Goal: Task Accomplishment & Management: Manage account settings

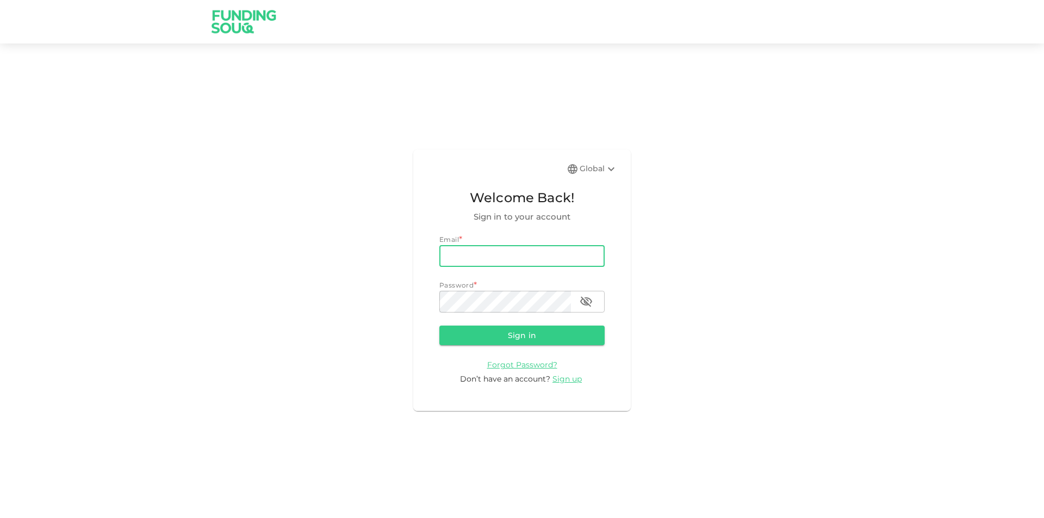
type input "[PERSON_NAME][EMAIL_ADDRESS][PERSON_NAME][DOMAIN_NAME]"
click at [439, 326] on button "Sign in" at bounding box center [521, 336] width 165 height 20
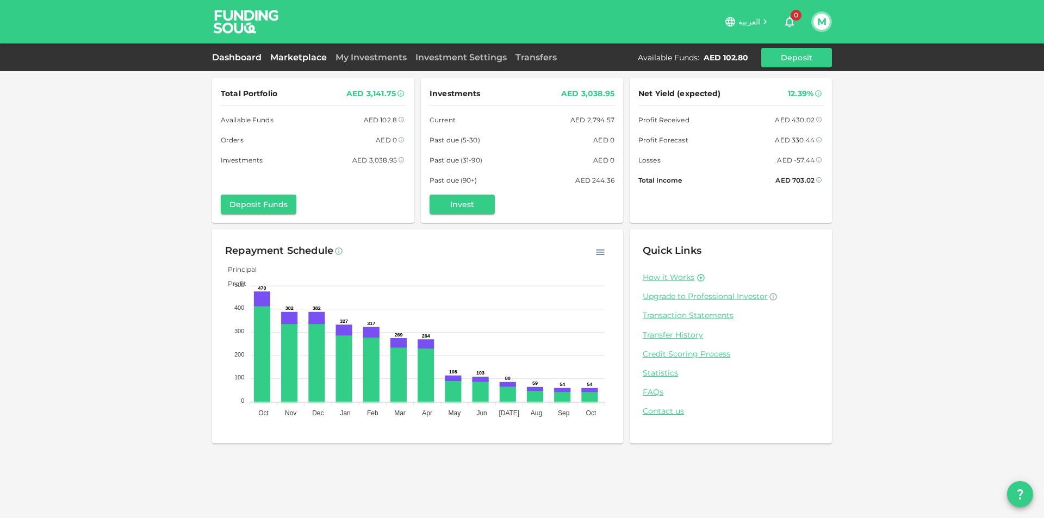
click at [301, 58] on link "Marketplace" at bounding box center [298, 57] width 65 height 10
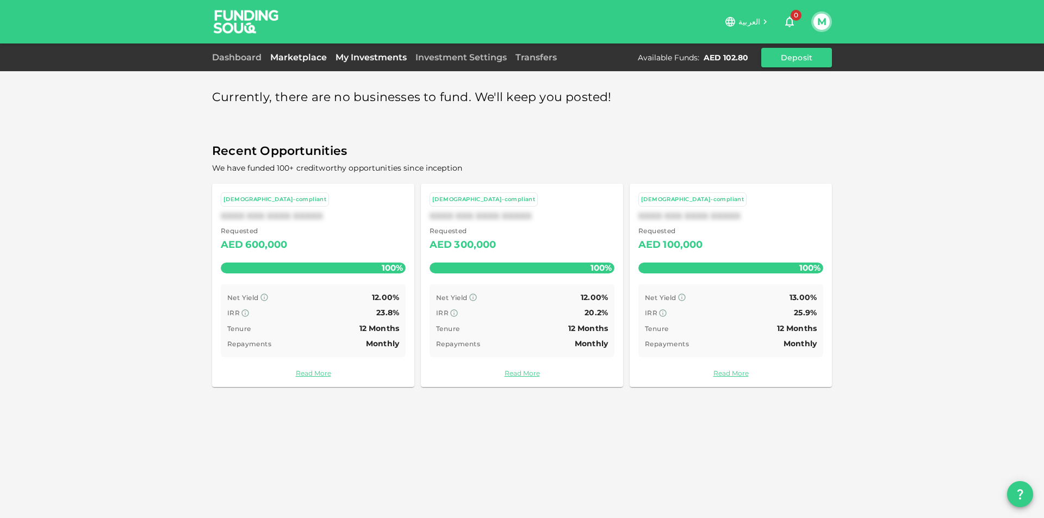
click at [360, 58] on link "My Investments" at bounding box center [371, 57] width 80 height 10
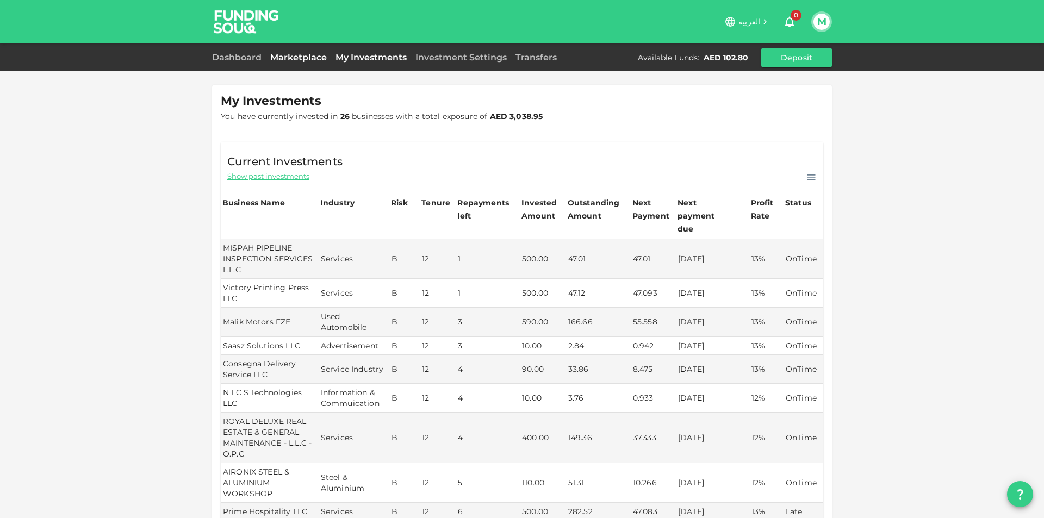
click at [312, 60] on link "Marketplace" at bounding box center [298, 57] width 65 height 10
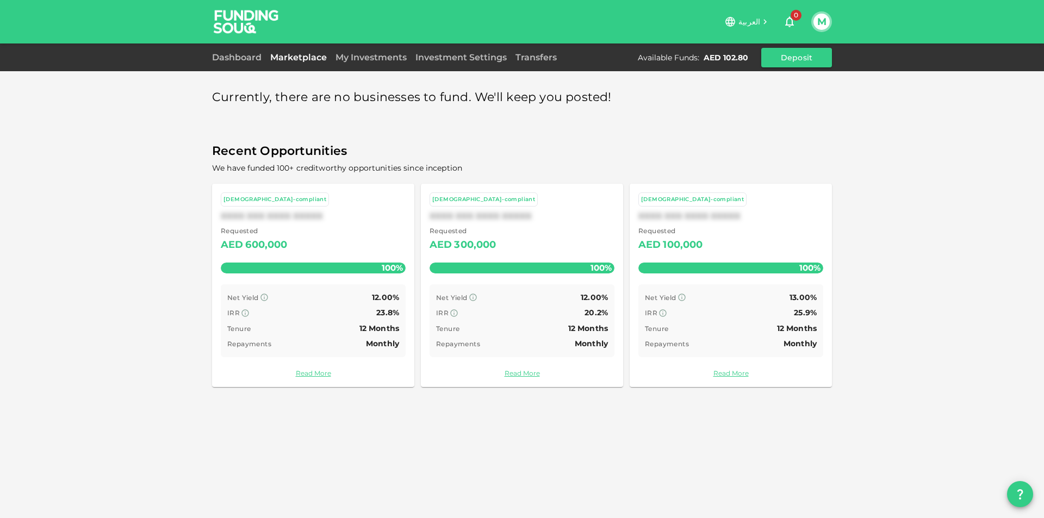
click at [832, 21] on div "العربية 0 M" at bounding box center [522, 21] width 1044 height 43
click at [827, 22] on button "M" at bounding box center [821, 22] width 16 height 16
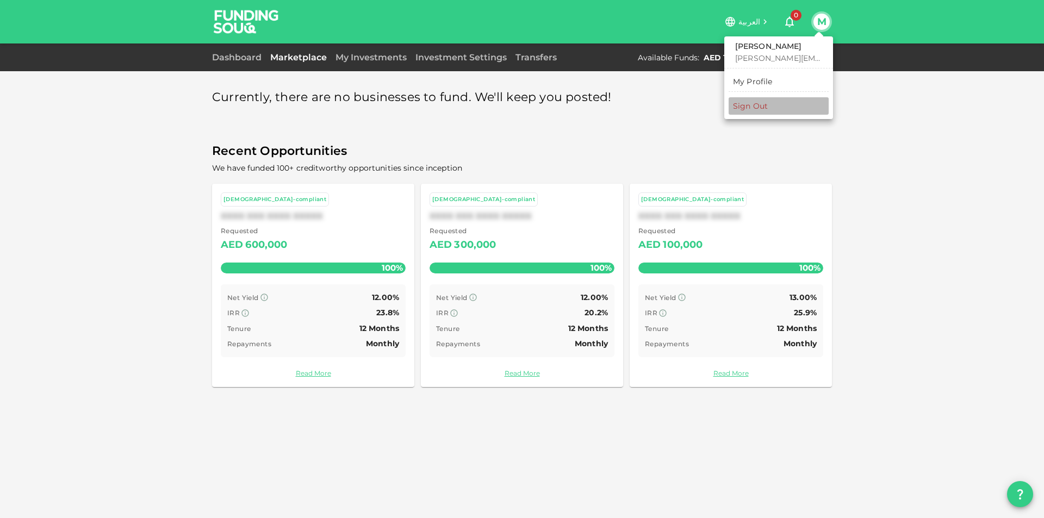
click at [776, 110] on li "Sign Out" at bounding box center [778, 105] width 100 height 17
